Goal: Use online tool/utility

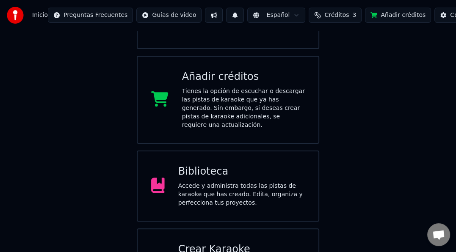
click at [224, 190] on div "Accede y administra todas las pistas de karaoke que has creado. Edita, organiza…" at bounding box center [241, 194] width 127 height 25
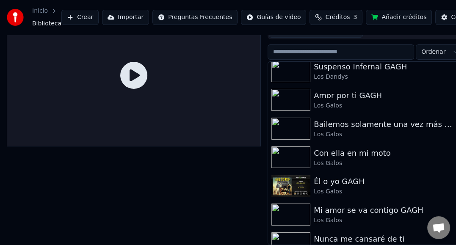
scroll to position [1987, 0]
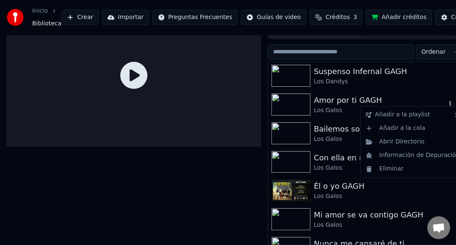
click at [446, 101] on icon "button" at bounding box center [450, 104] width 8 height 7
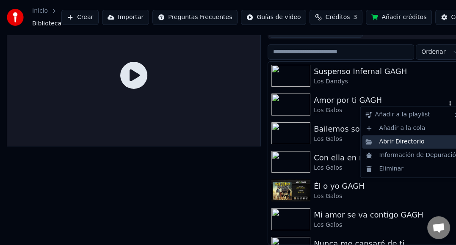
click at [415, 141] on div "Abrir Directorio" at bounding box center [412, 142] width 101 height 14
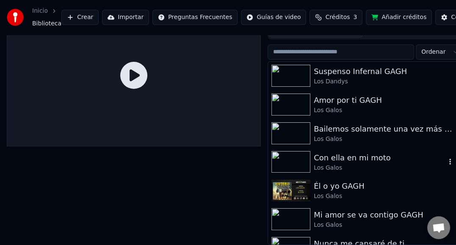
click at [449, 159] on icon "button" at bounding box center [450, 162] width 2 height 6
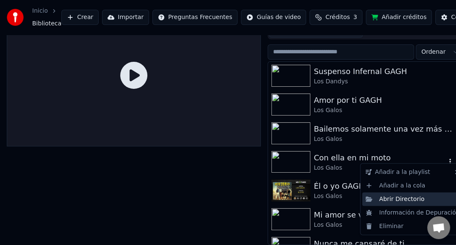
click at [405, 200] on div "Abrir Directorio" at bounding box center [412, 200] width 101 height 14
click at [446, 158] on icon "button" at bounding box center [450, 161] width 8 height 7
click at [398, 202] on div "Abrir Directorio" at bounding box center [412, 200] width 101 height 14
